Goal: Navigation & Orientation: Find specific page/section

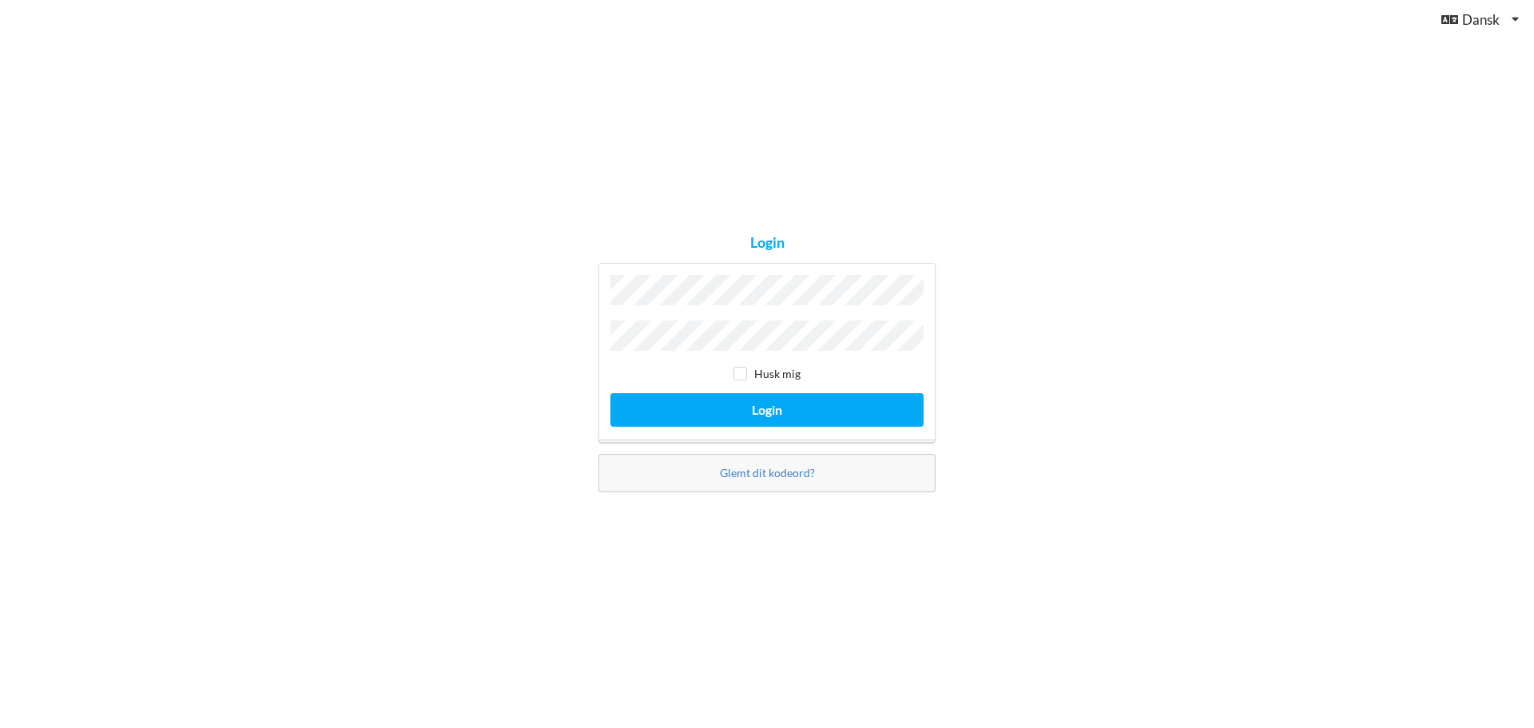
click at [610, 393] on button "Login" at bounding box center [766, 409] width 313 height 33
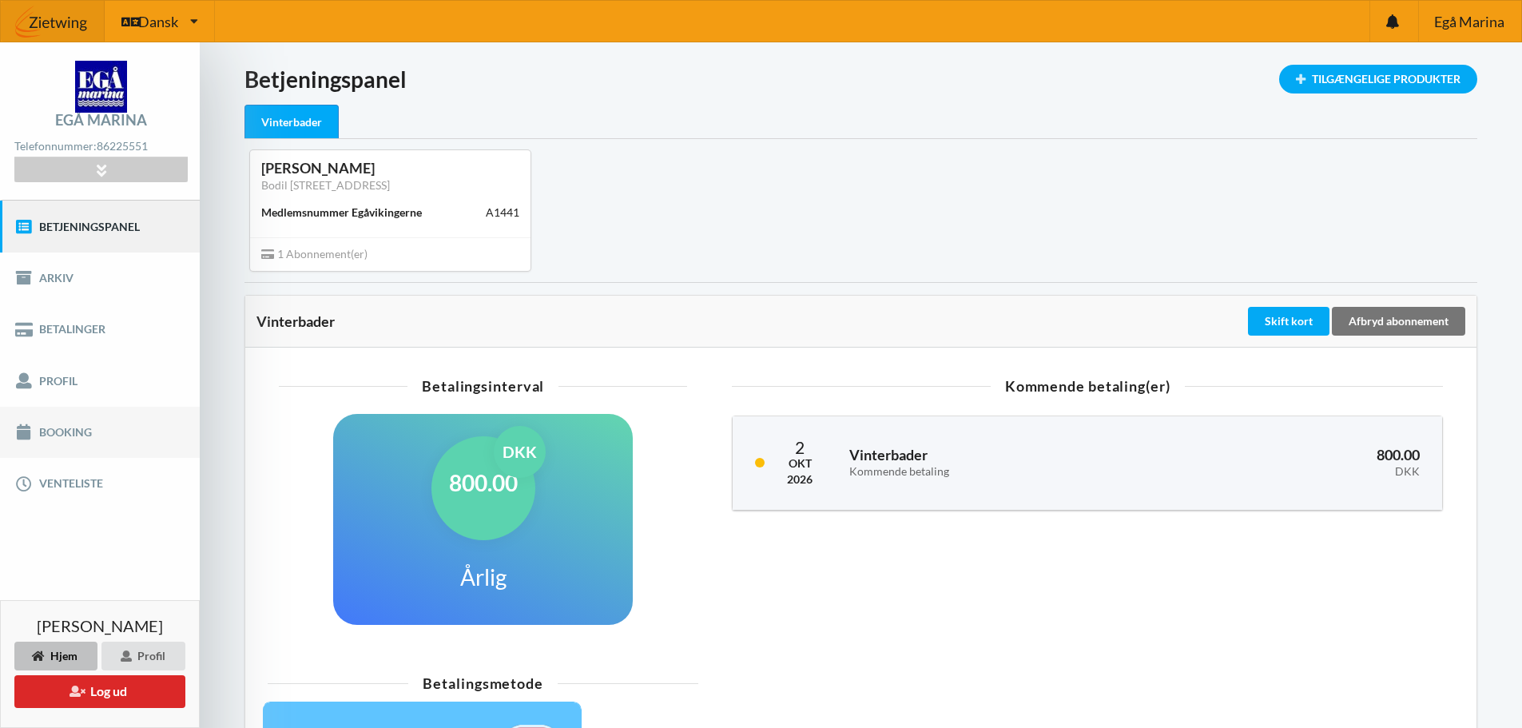
click at [64, 427] on link "Booking" at bounding box center [100, 432] width 200 height 51
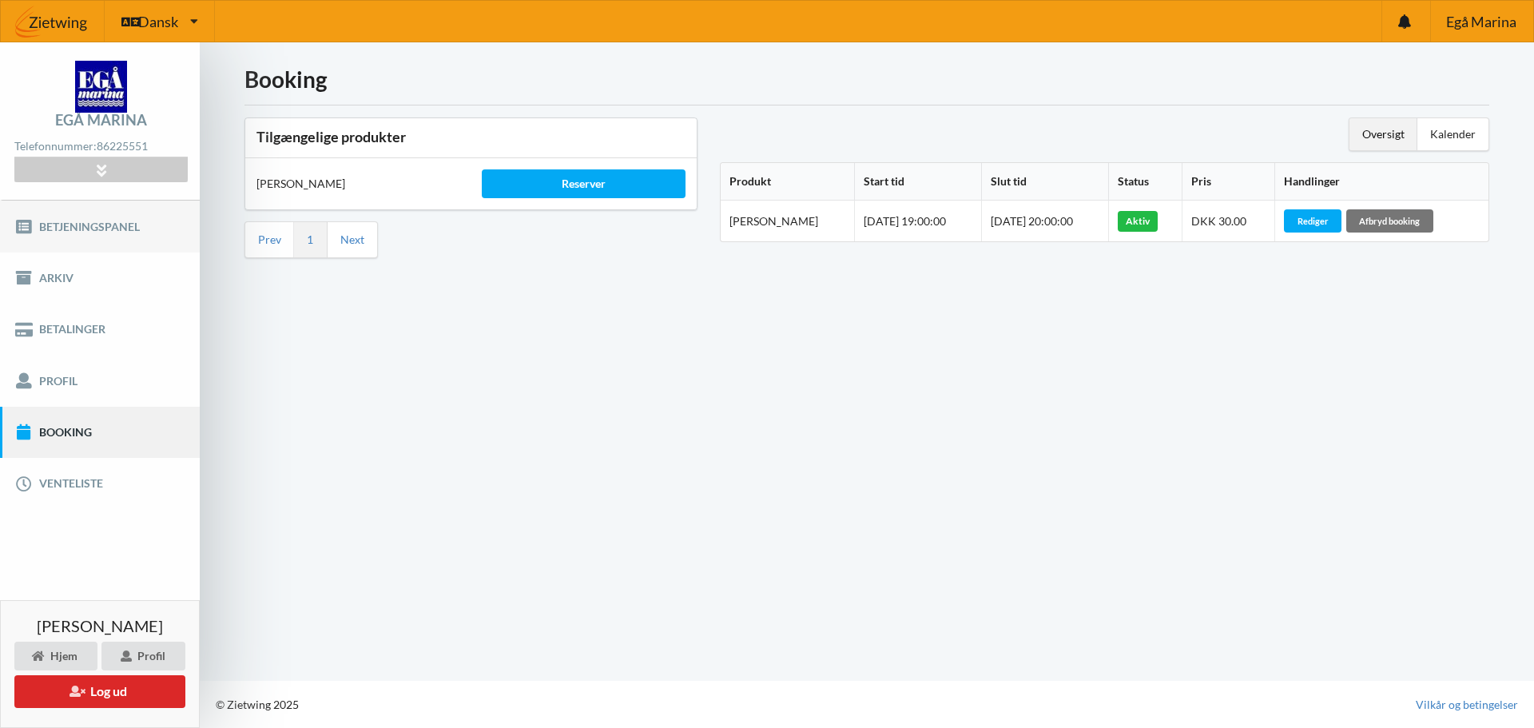
click at [88, 231] on link "Betjeningspanel" at bounding box center [100, 226] width 200 height 51
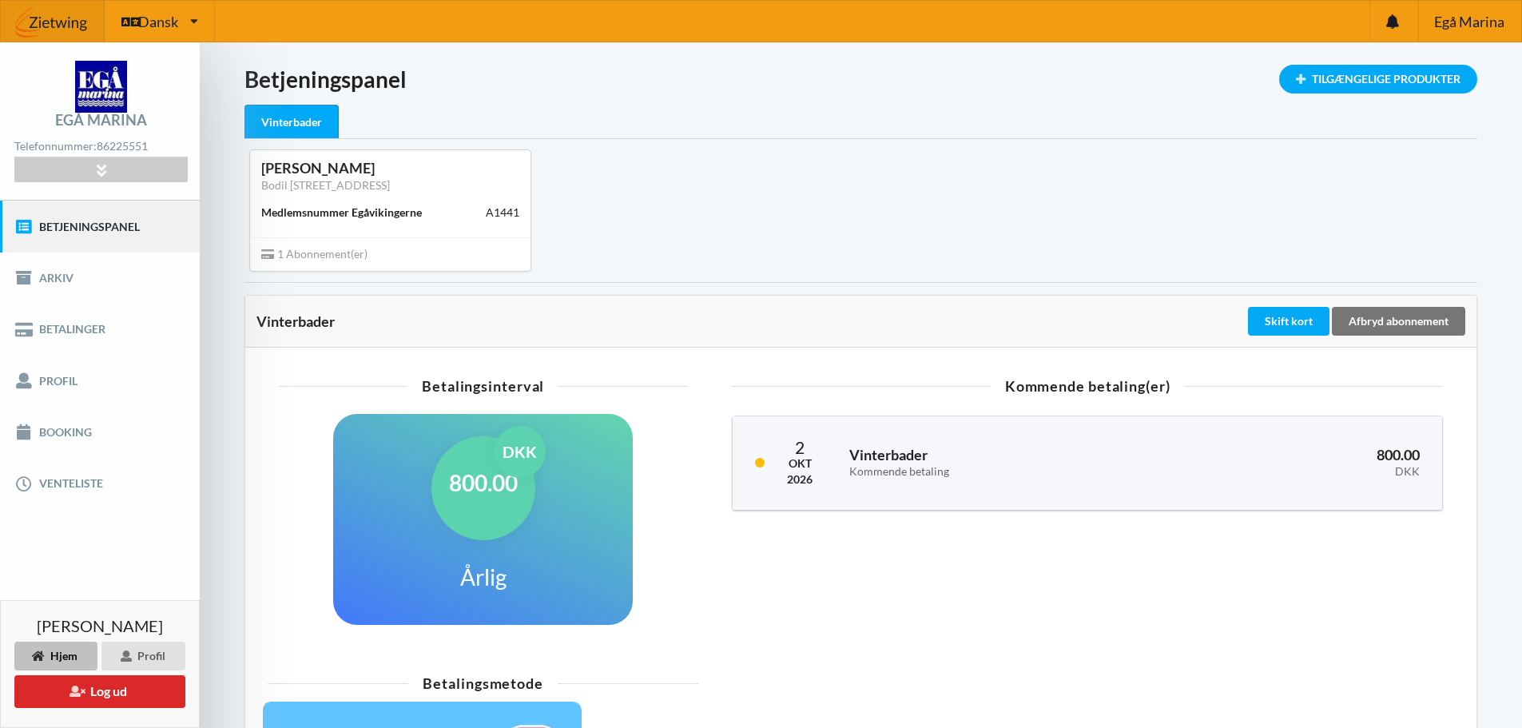
click at [908, 262] on div "[PERSON_NAME] Bodil [STREET_ADDRESS] N Medlemsnummer Egåvikingerne [STREET_ADDR…" at bounding box center [860, 210] width 1255 height 142
